Goal: Information Seeking & Learning: Learn about a topic

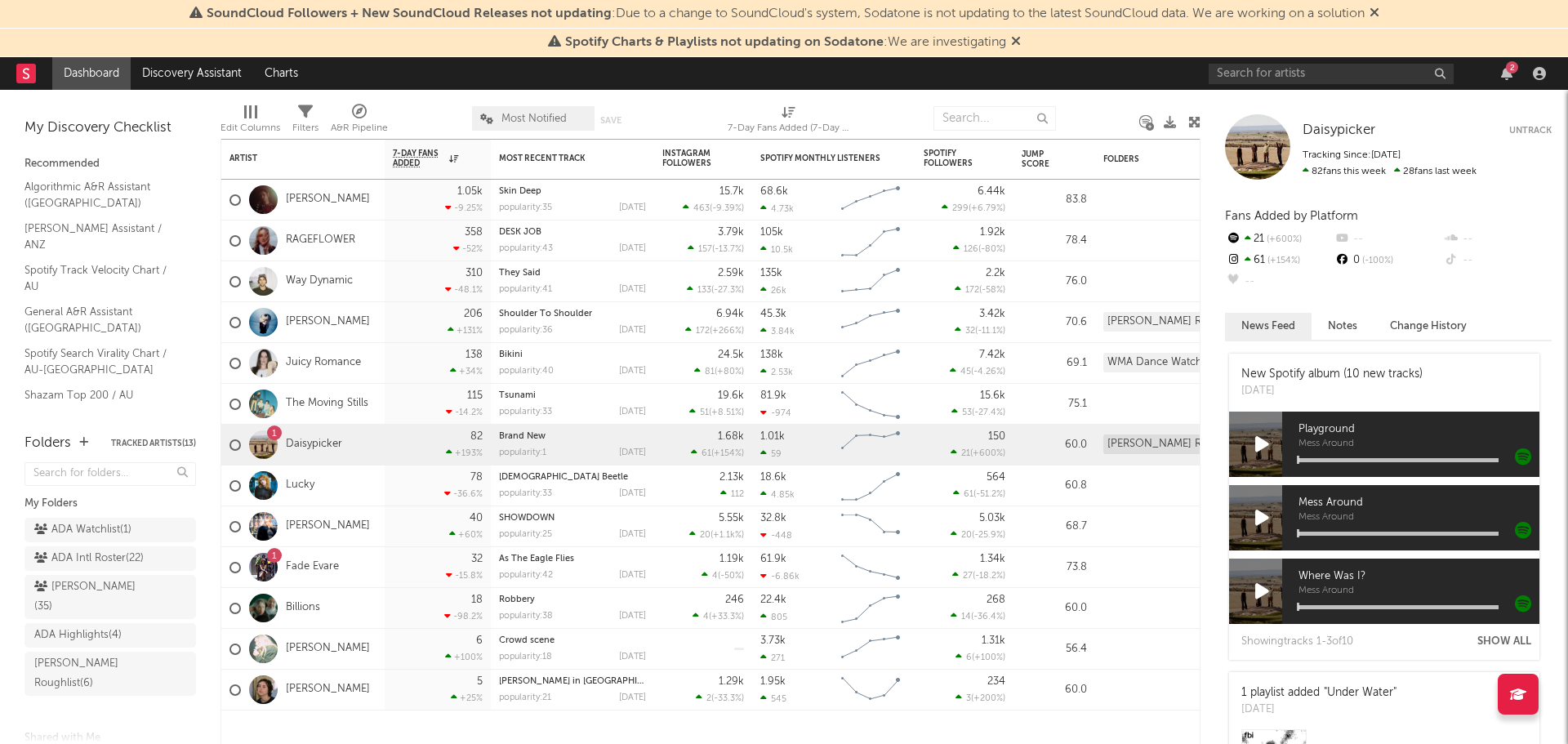
click at [1021, 41] on icon at bounding box center [1015, 40] width 10 height 13
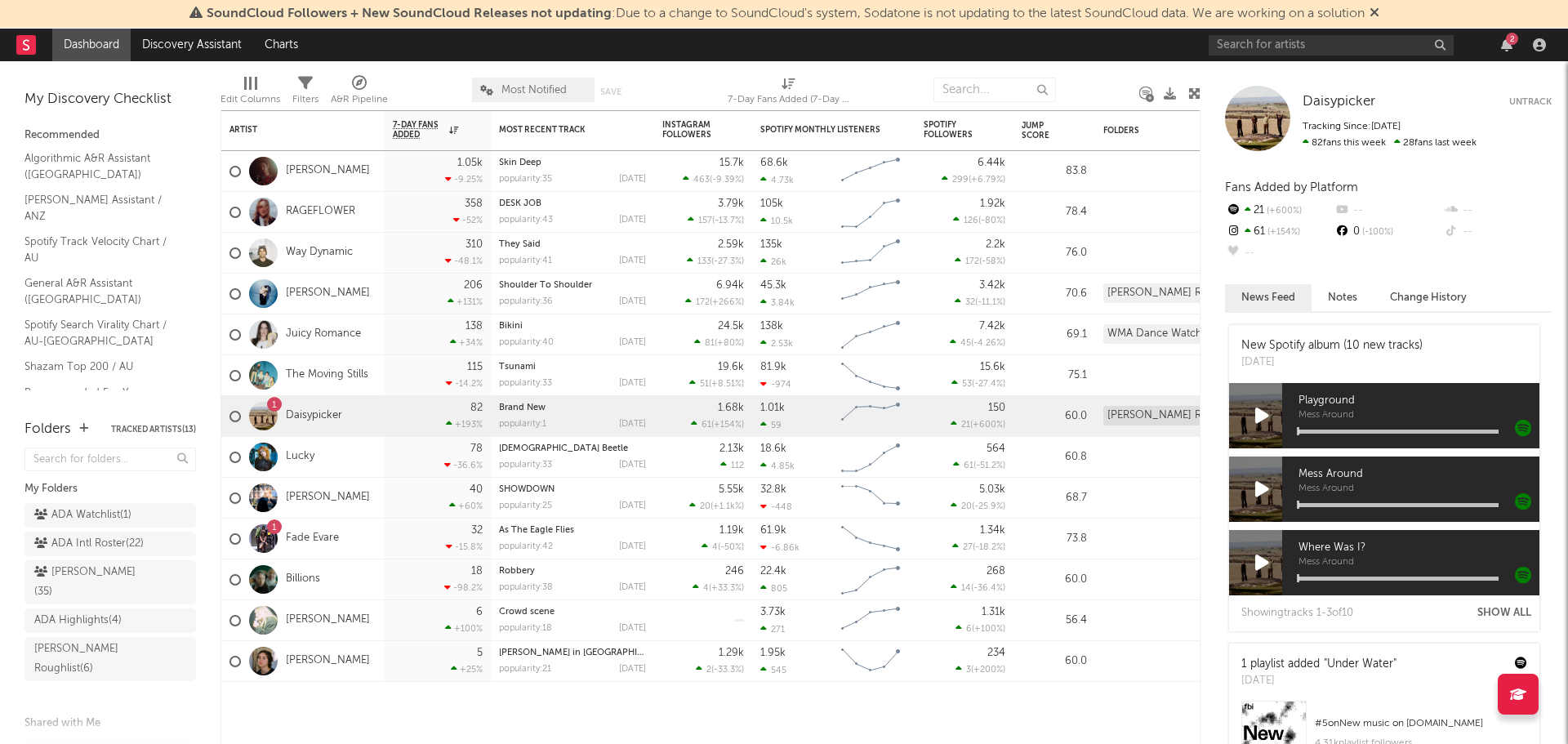
click at [1379, 8] on icon at bounding box center [1374, 12] width 10 height 13
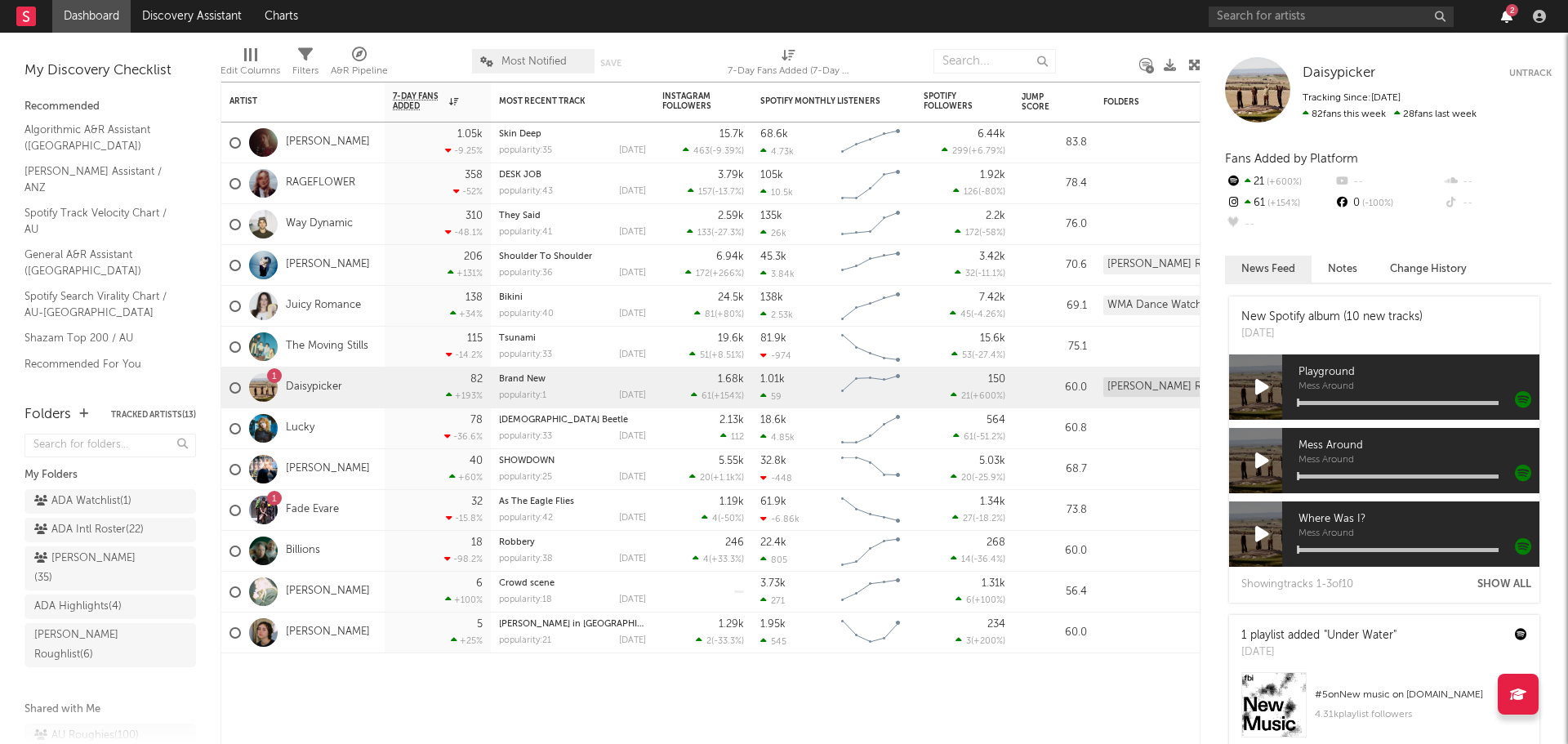
click at [1505, 19] on icon "button" at bounding box center [1506, 16] width 11 height 13
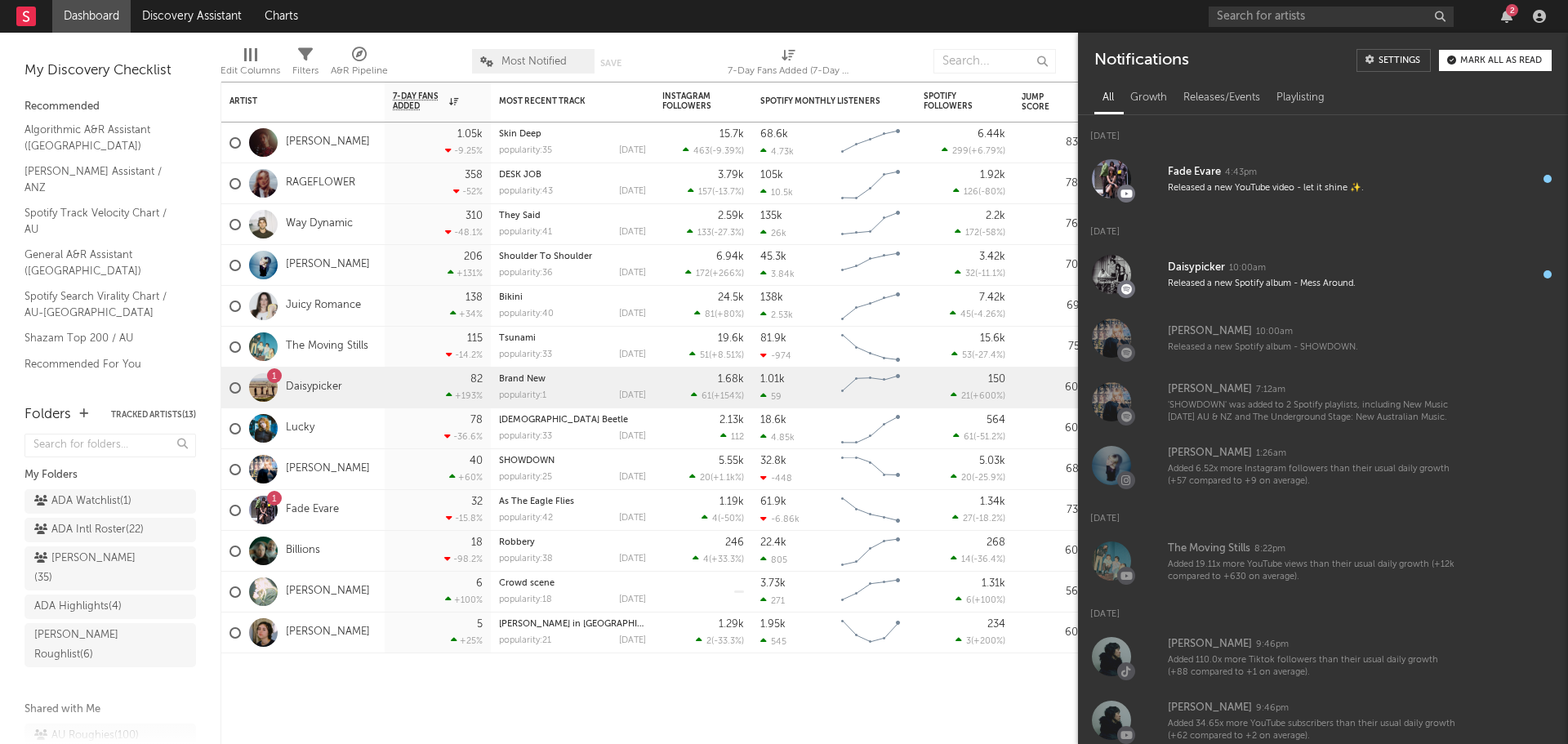
click at [1497, 54] on button "Mark all as read" at bounding box center [1495, 61] width 112 height 21
click at [1020, 34] on div "Edit Columns Filters A&R Pipeline Most Notified Save Save as 7-Day Fans Added (…" at bounding box center [710, 57] width 979 height 49
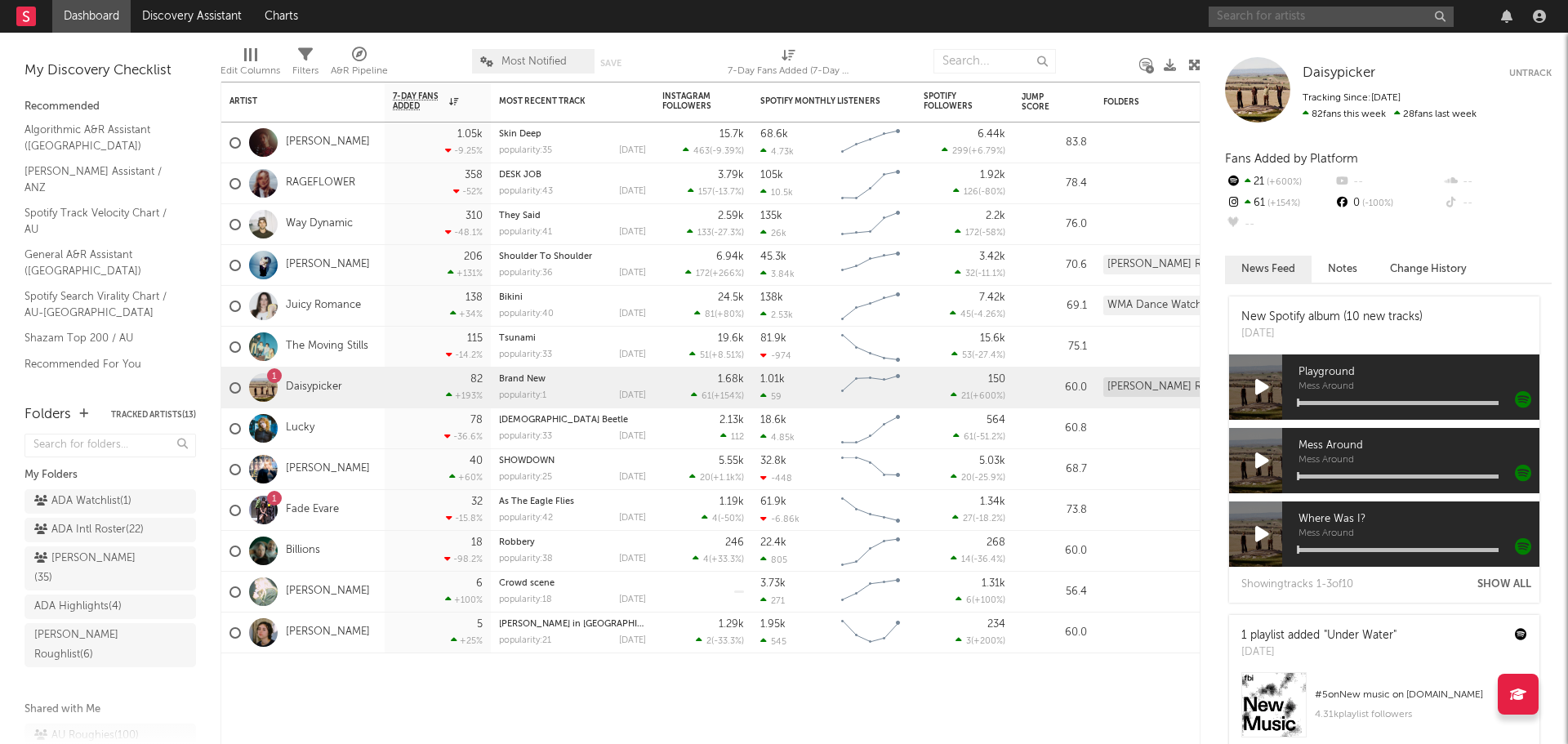
click at [1225, 18] on input "text" at bounding box center [1331, 16] width 245 height 20
type input "daily toll"
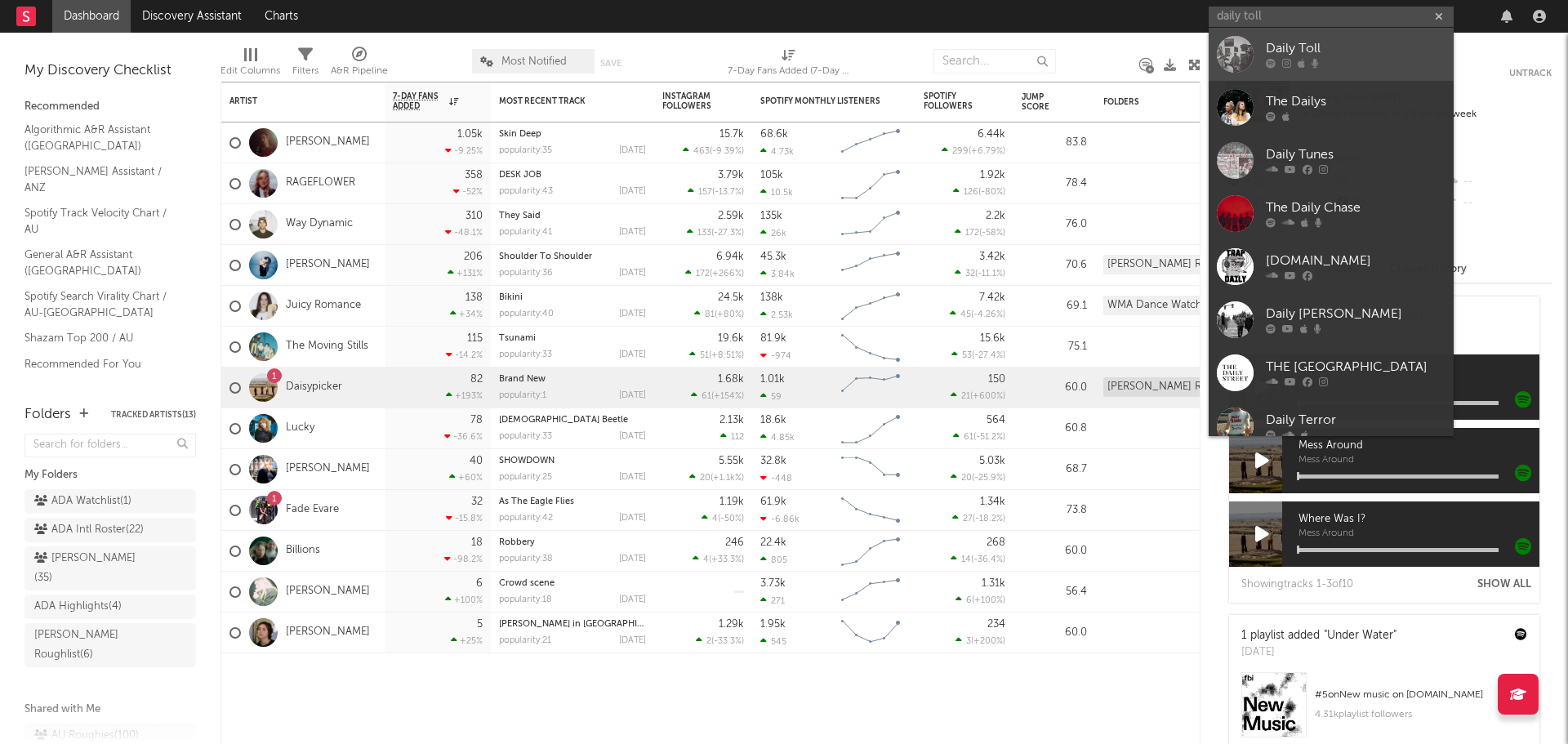
click at [1264, 40] on link "Daily Toll" at bounding box center [1331, 54] width 245 height 53
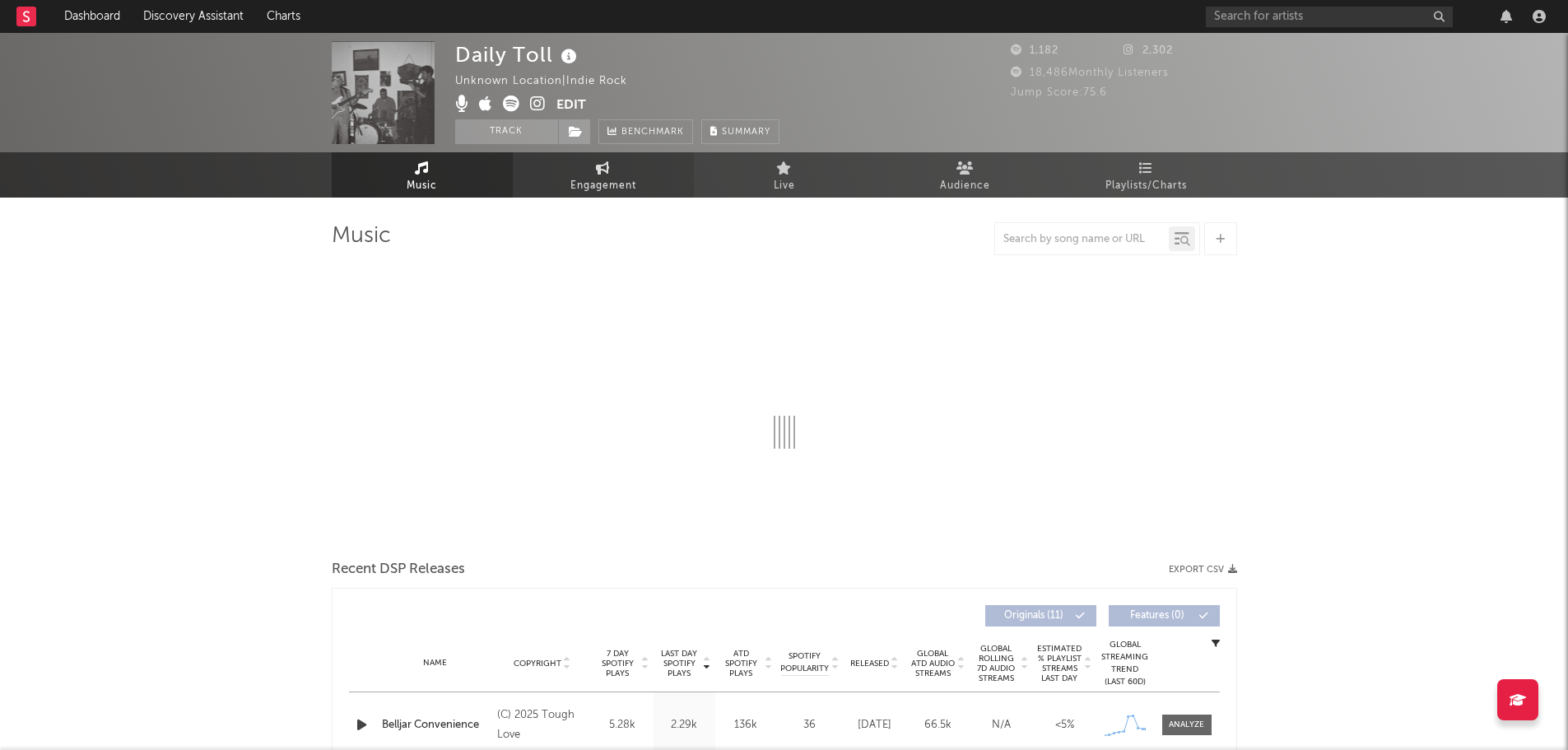
select select "1w"
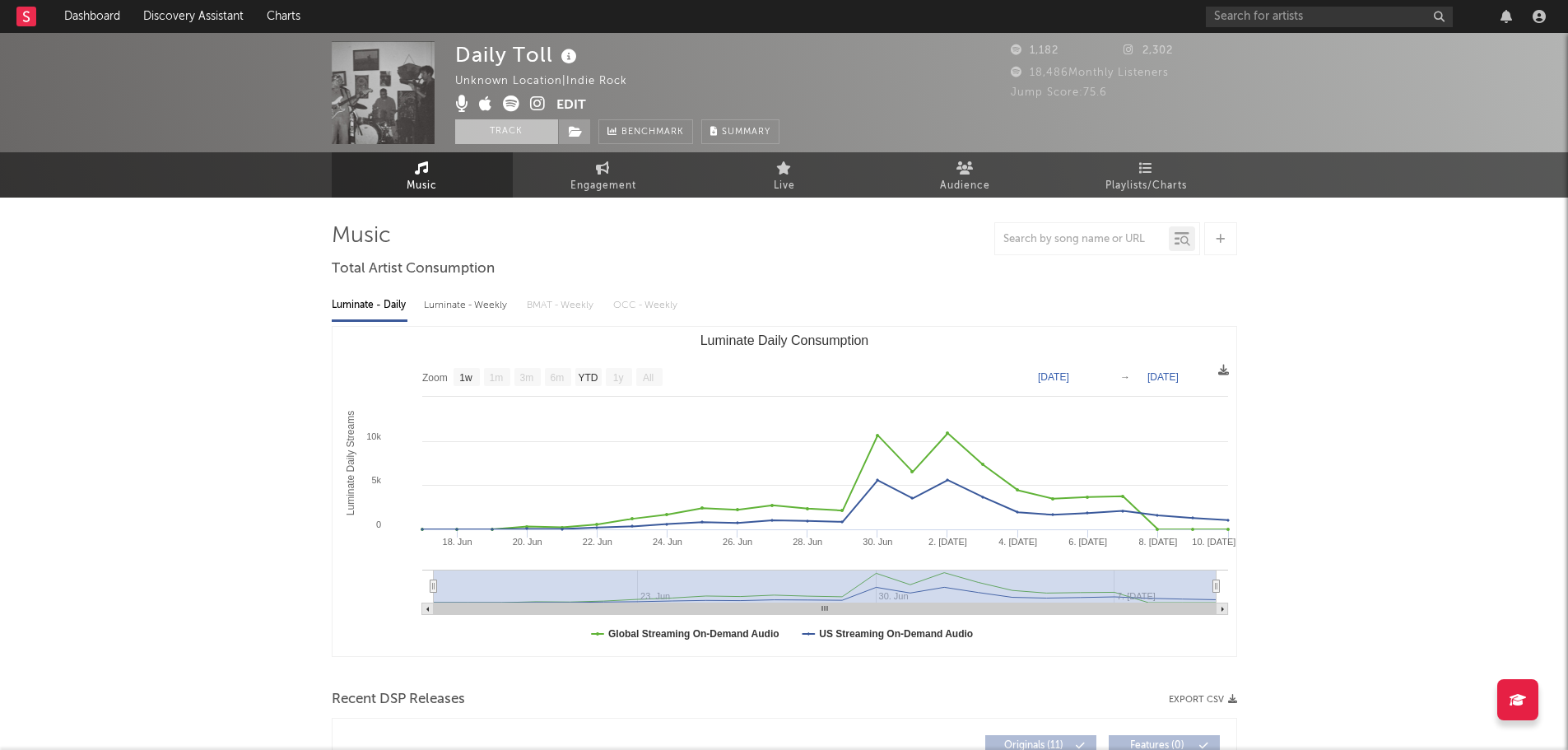
click at [505, 128] on button "Track" at bounding box center [506, 132] width 103 height 25
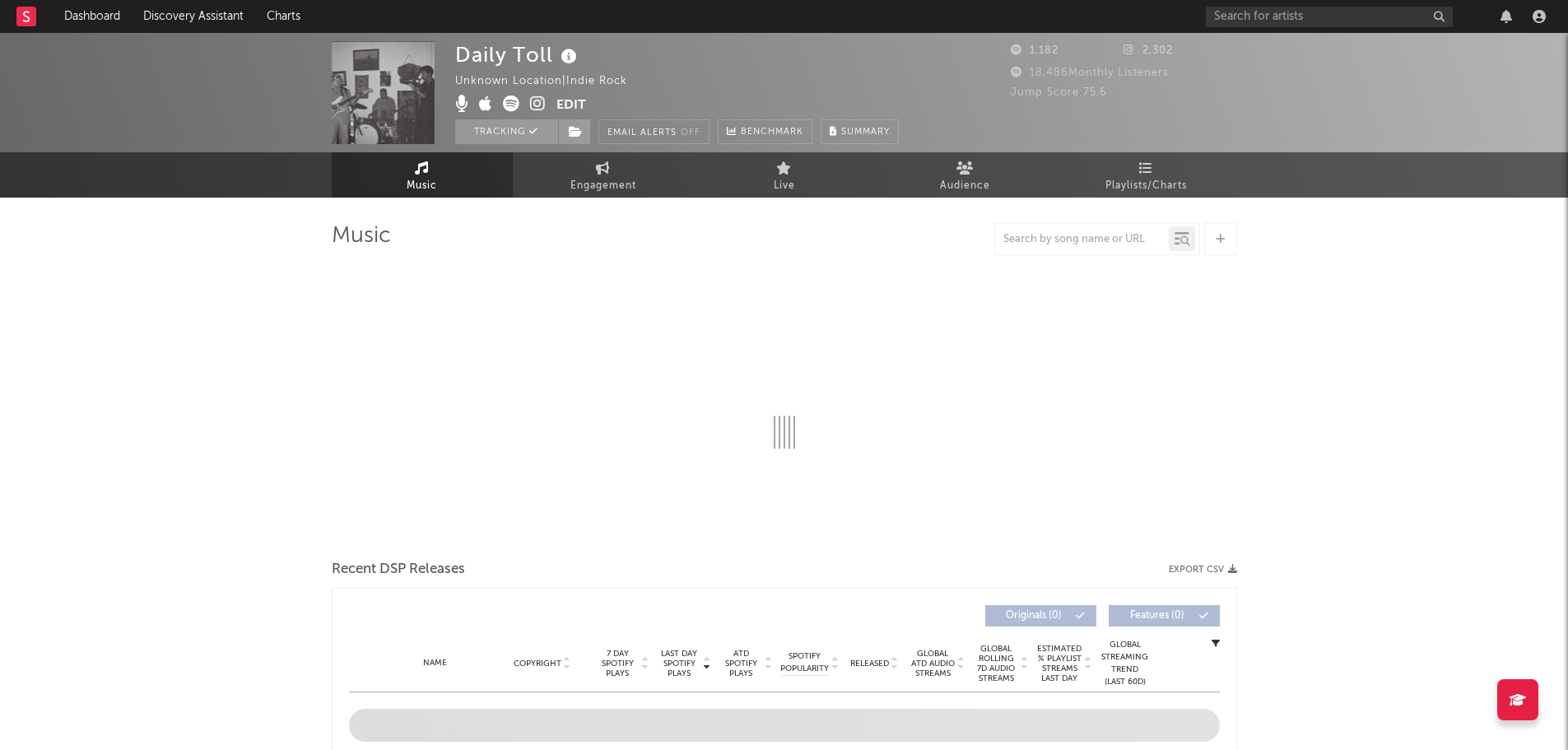
select select "1w"
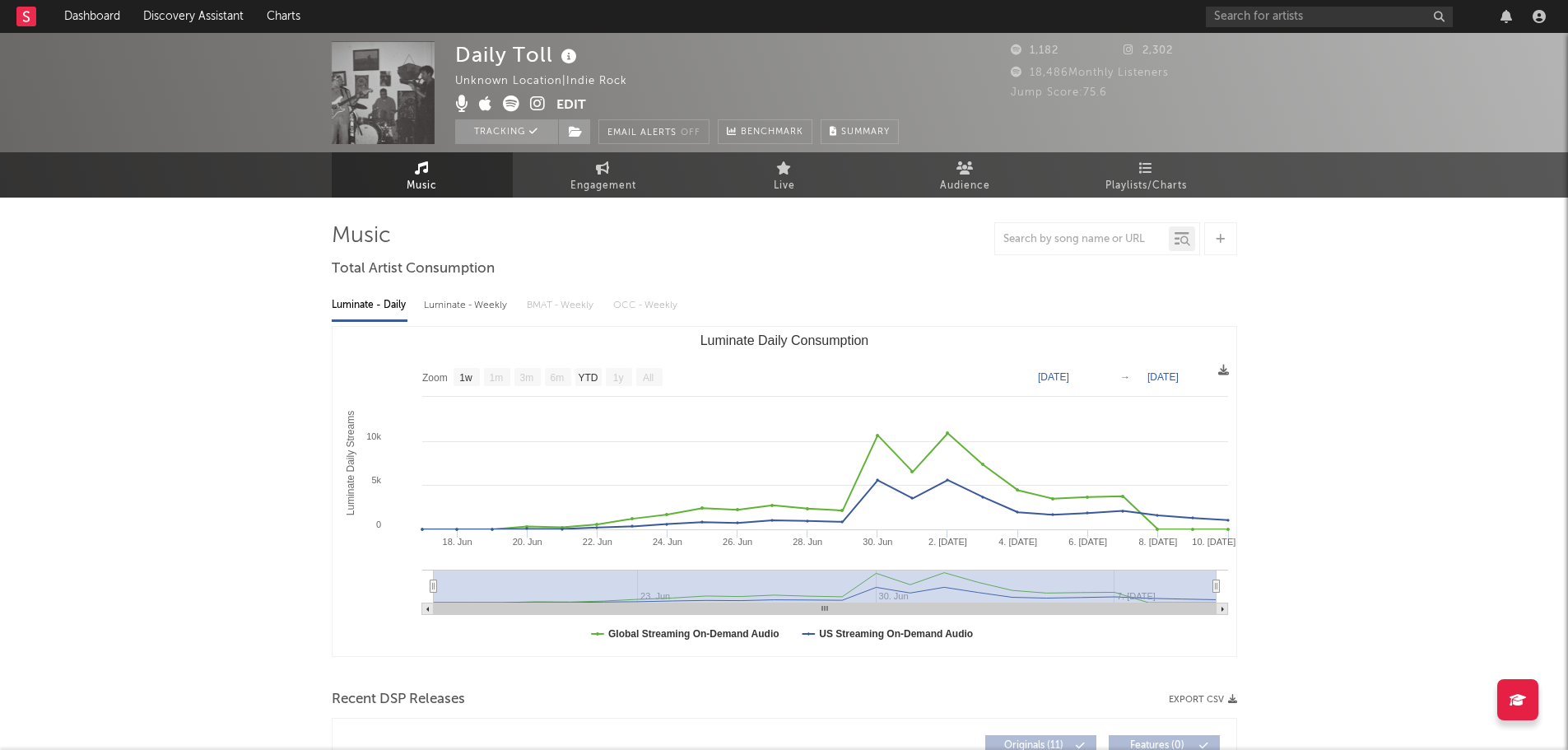
click at [509, 104] on icon at bounding box center [511, 104] width 17 height 17
click at [511, 106] on icon at bounding box center [511, 104] width 17 height 17
